Goal: Task Accomplishment & Management: Manage account settings

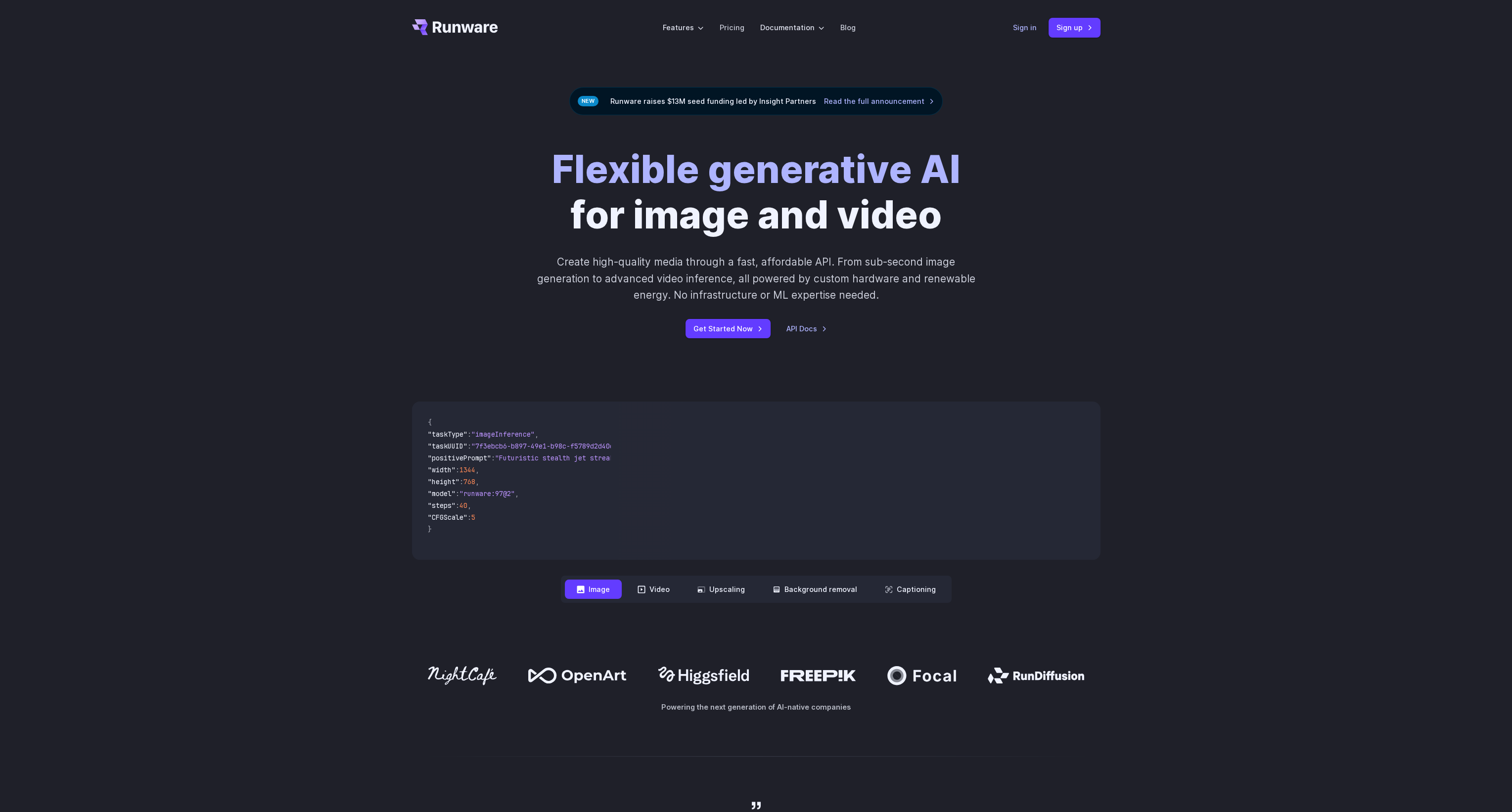
drag, startPoint x: 1023, startPoint y: 29, endPoint x: 1027, endPoint y: 32, distance: 5.0
click at [1025, 30] on link "Sign in" at bounding box center [1025, 27] width 24 height 12
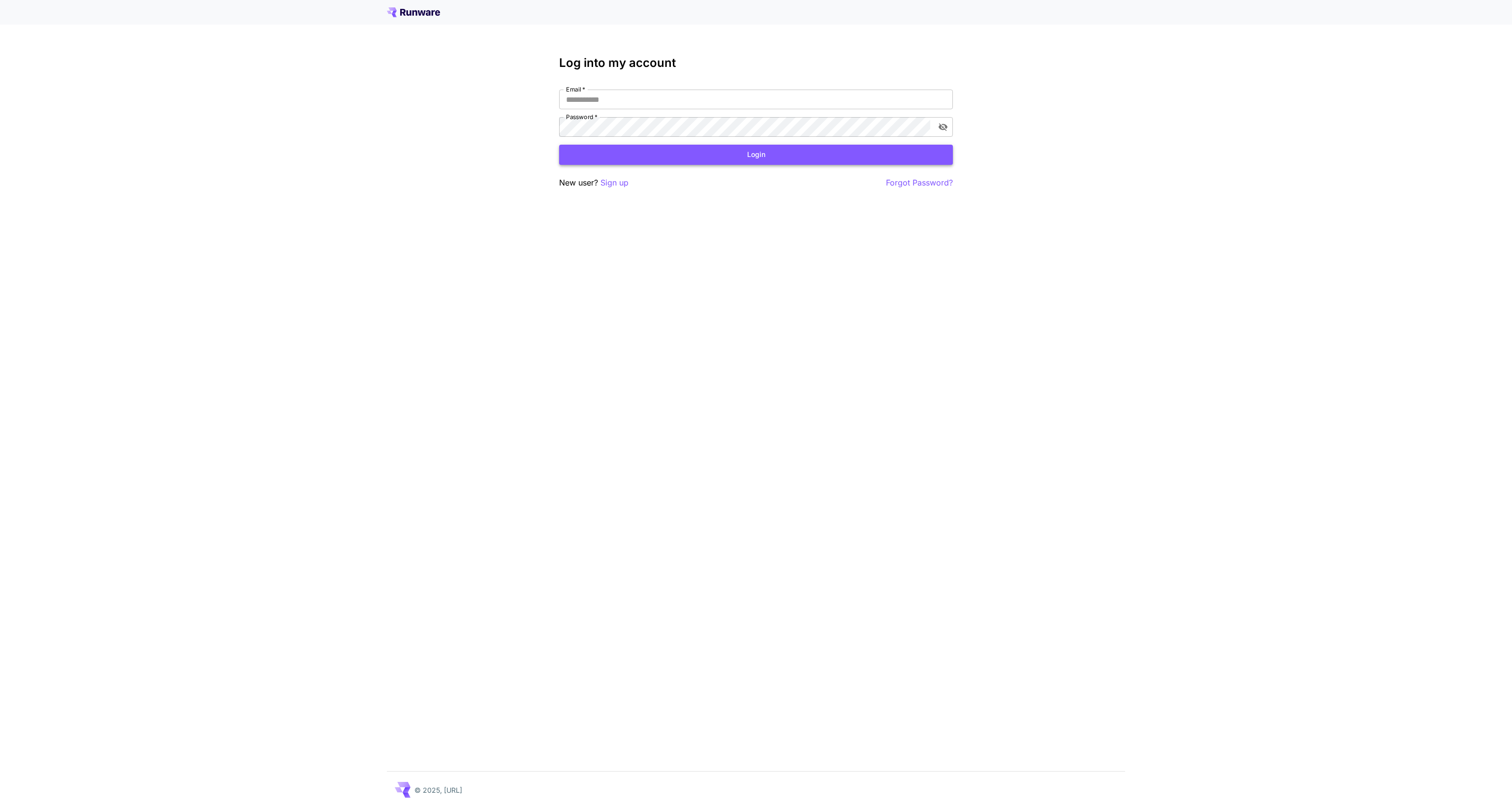
type input "**********"
click at [681, 151] on button "Login" at bounding box center [756, 155] width 394 height 20
